Goal: Task Accomplishment & Management: Manage account settings

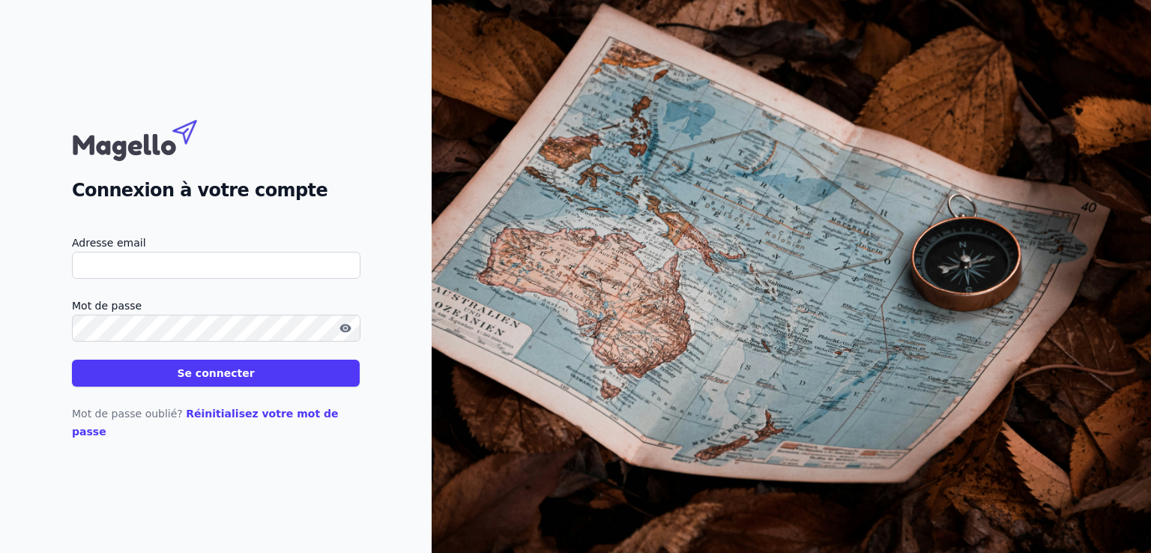
click at [132, 275] on input "Adresse email" at bounding box center [216, 265] width 289 height 27
type input "[PERSON_NAME][EMAIL_ADDRESS][DOMAIN_NAME]"
click at [213, 379] on button "Se connecter" at bounding box center [216, 373] width 288 height 27
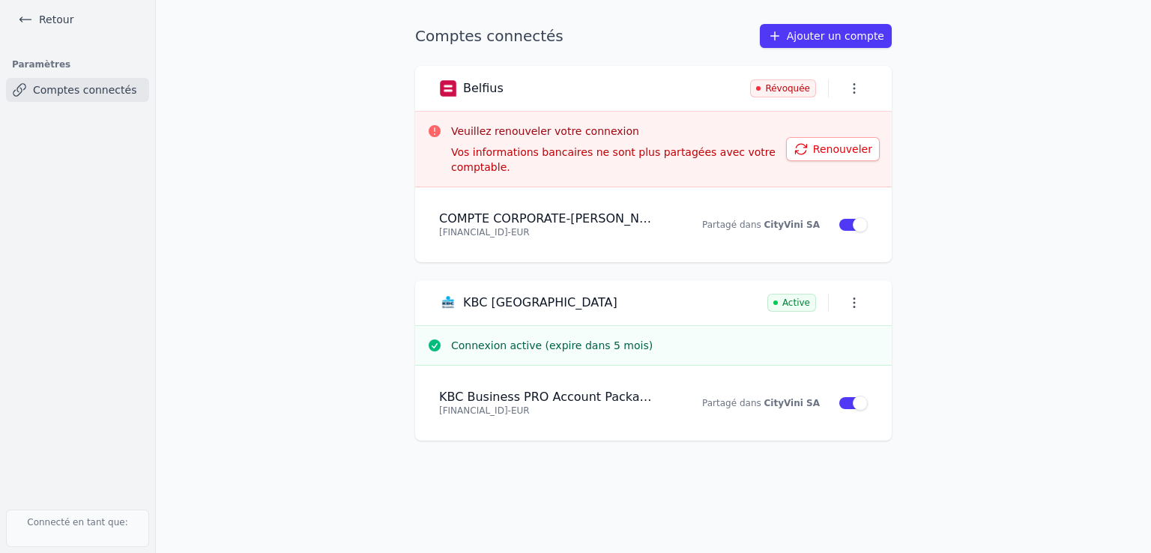
click at [840, 141] on button "Renouveler" at bounding box center [833, 149] width 94 height 24
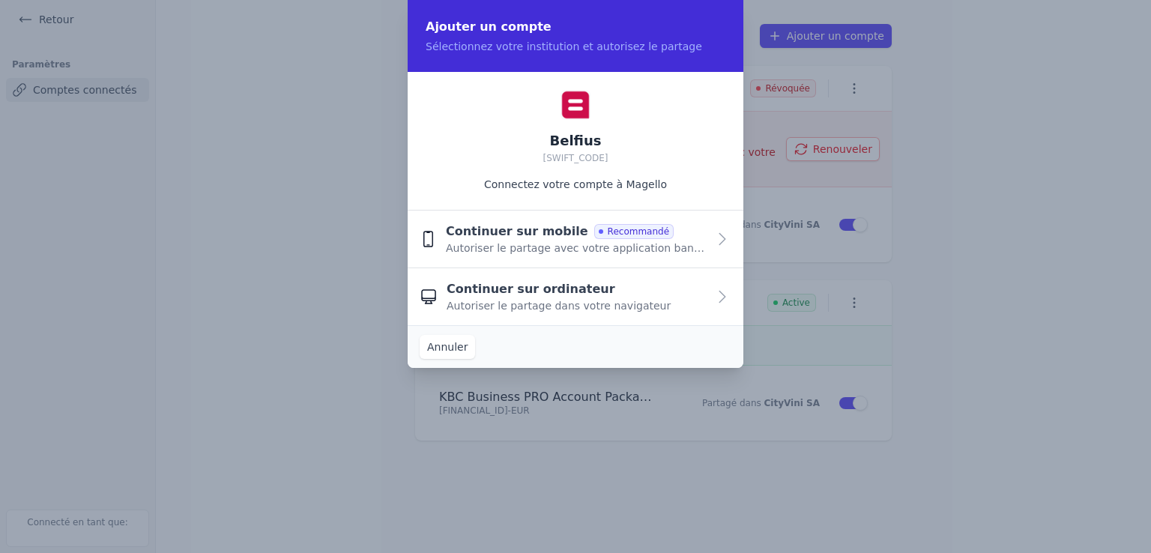
click at [552, 286] on span "Continuer sur ordinateur" at bounding box center [531, 289] width 169 height 18
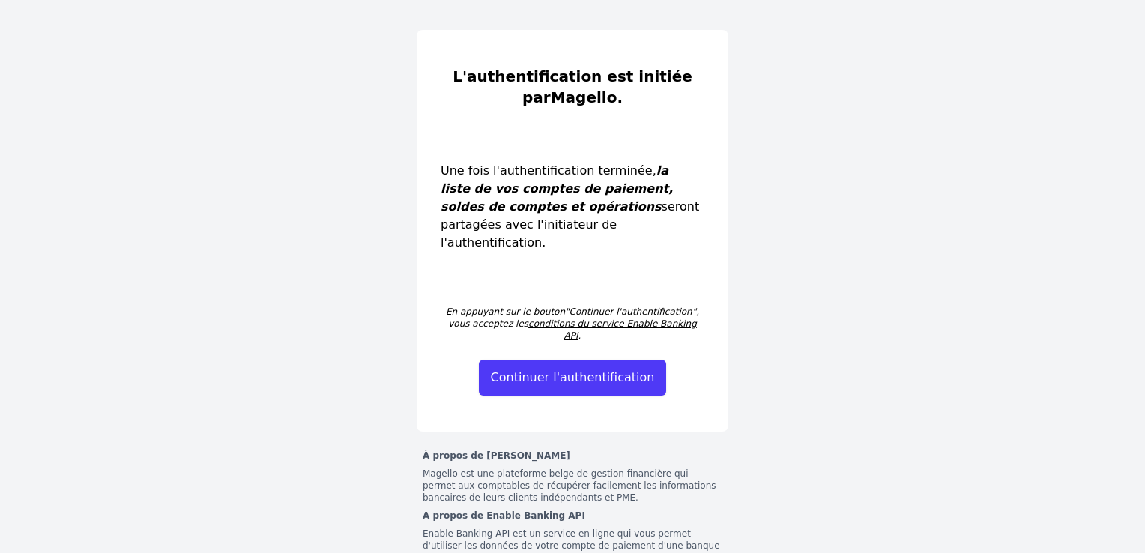
click at [569, 360] on button "Continuer l'authentification" at bounding box center [573, 378] width 188 height 36
